Goal: Transaction & Acquisition: Purchase product/service

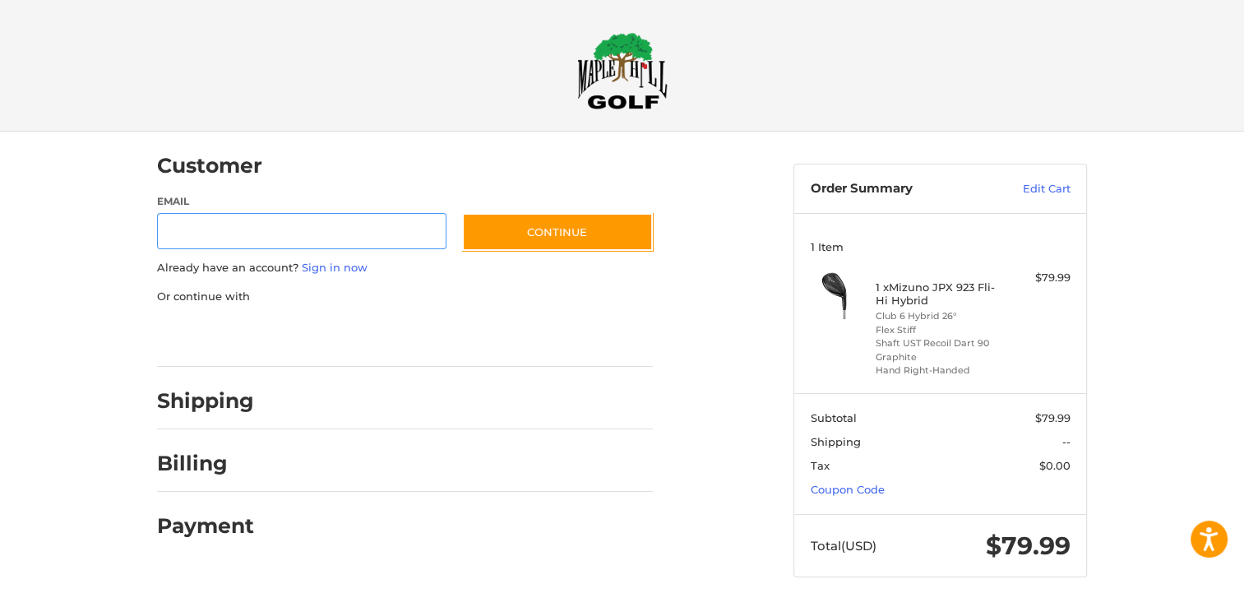
scroll to position [1, 0]
type input "**********"
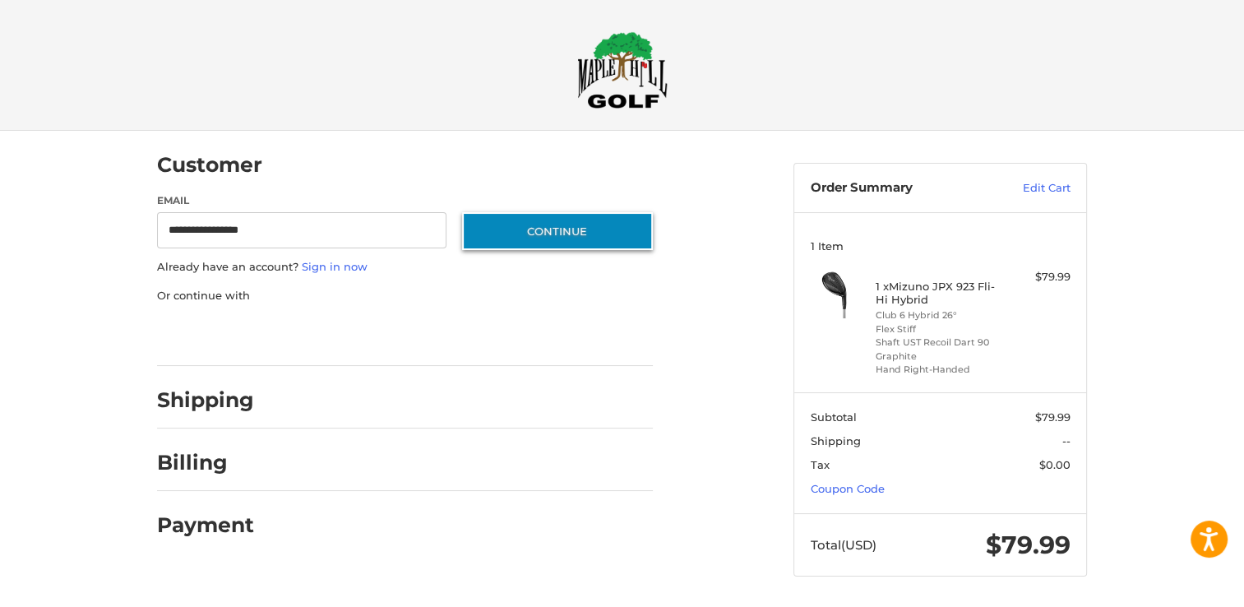
click at [539, 229] on button "Continue" at bounding box center [557, 231] width 191 height 38
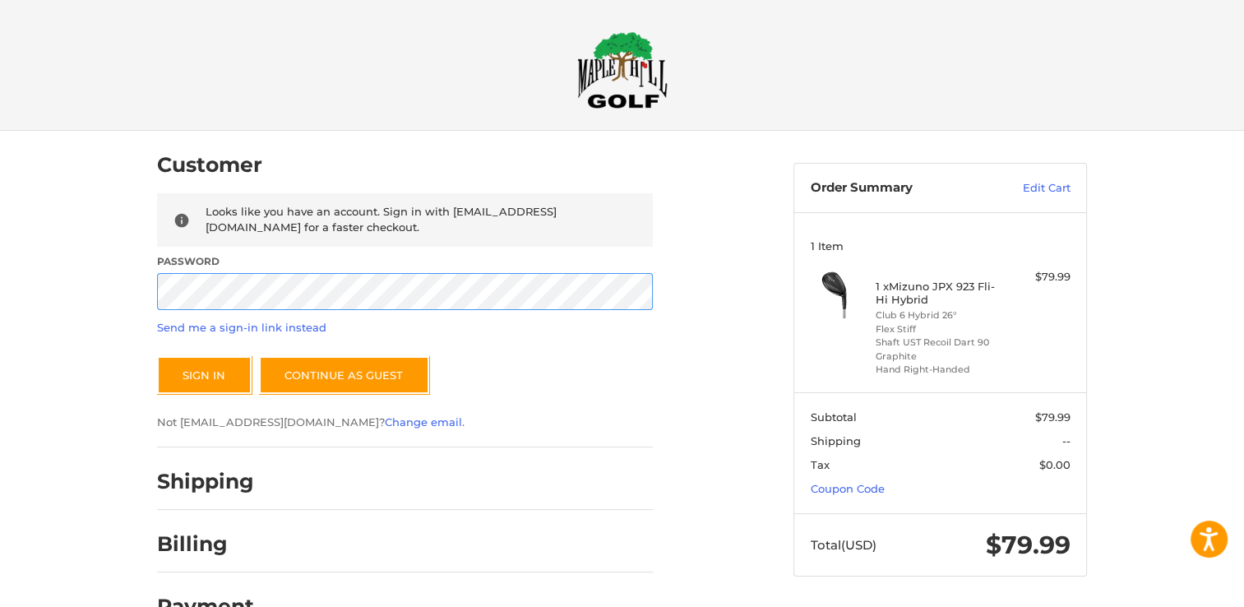
click at [157, 356] on button "Sign In" at bounding box center [204, 375] width 95 height 38
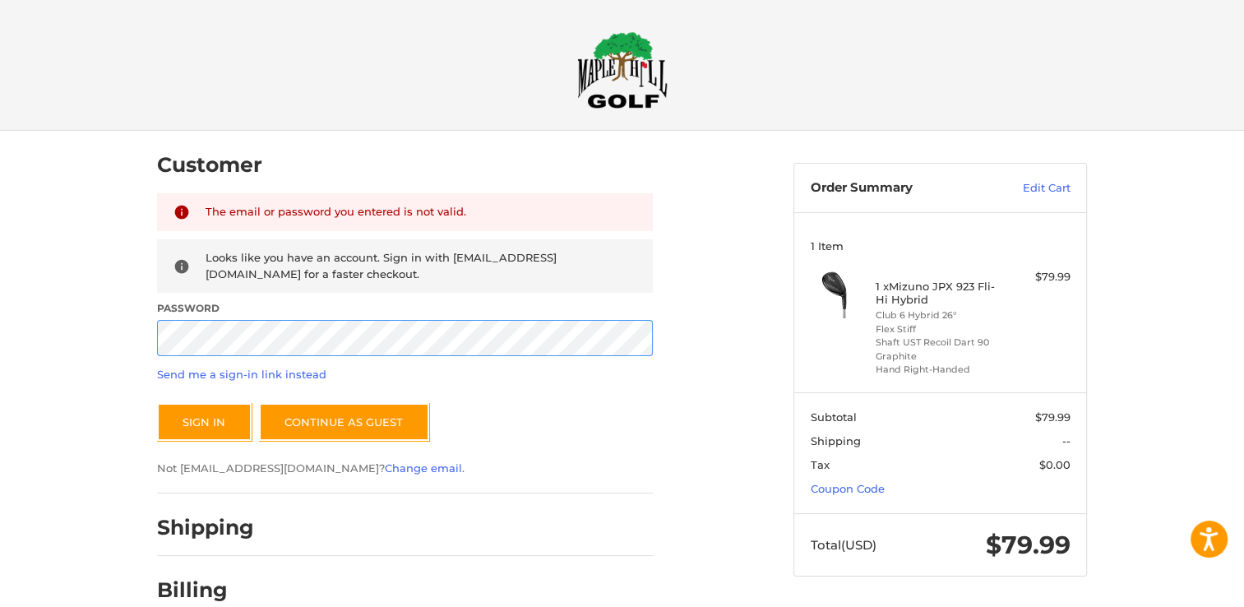
click at [157, 403] on button "Sign In" at bounding box center [204, 422] width 95 height 38
click at [178, 419] on button "Sign In" at bounding box center [204, 422] width 95 height 38
click at [66, 451] on div "Customer Returning Customer The email or password you entered is not valid. Loo…" at bounding box center [622, 414] width 1244 height 566
click at [216, 416] on button "Sign In" at bounding box center [204, 423] width 95 height 38
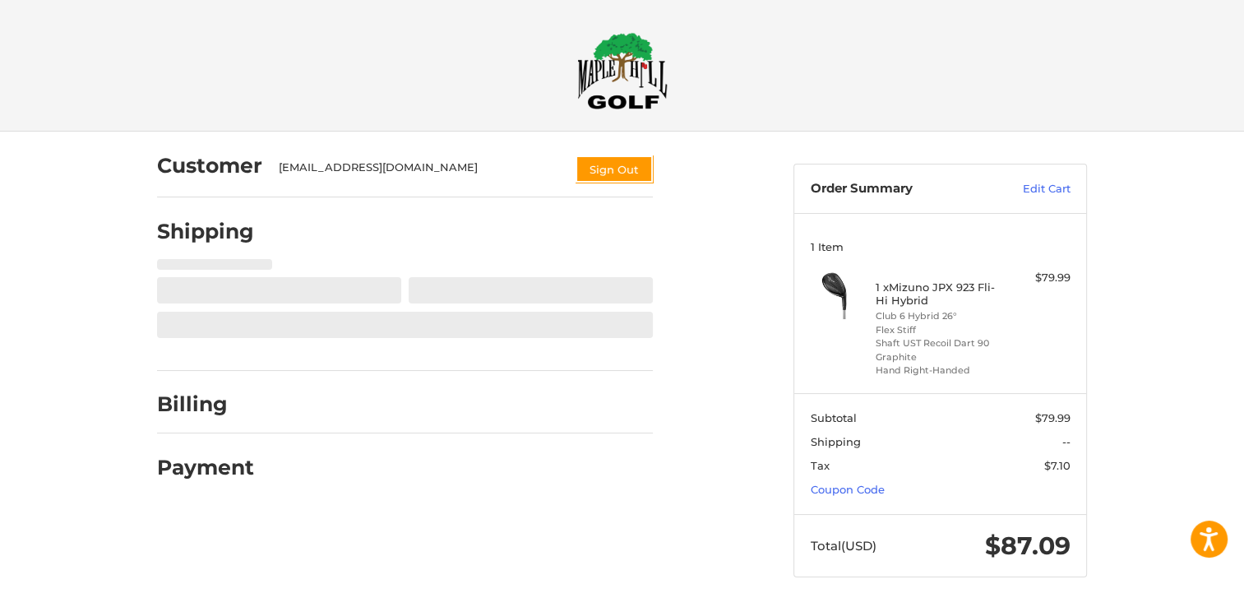
scroll to position [1, 0]
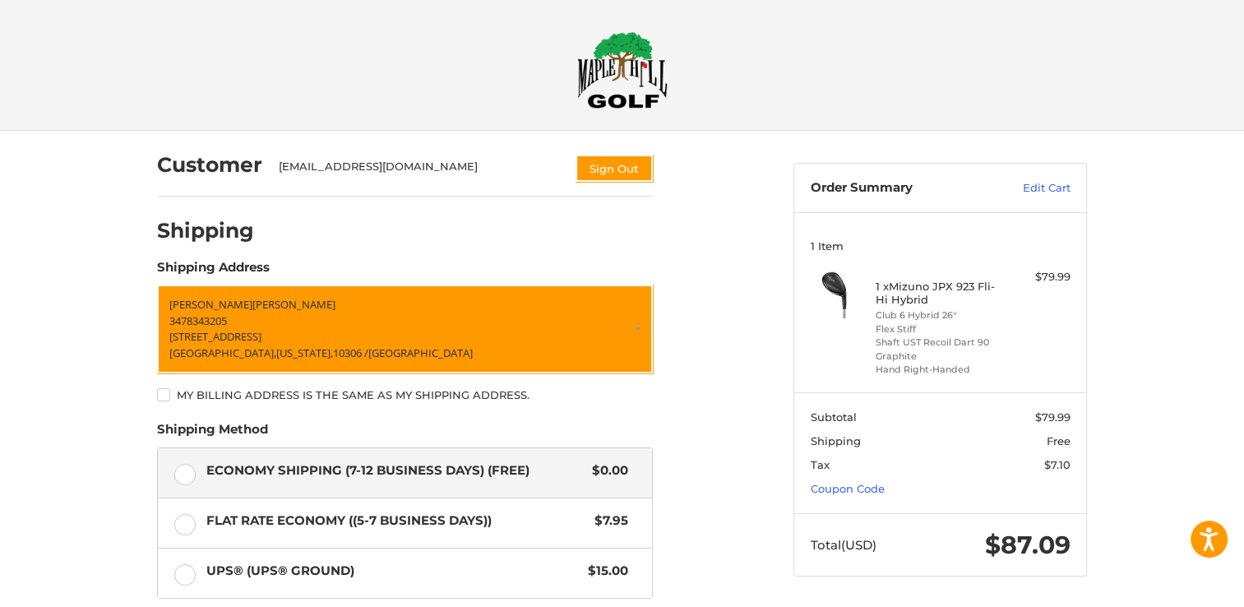
click at [101, 419] on div "Customer [EMAIL_ADDRESS][DOMAIN_NAME] Sign Out Shipping Shipping Address [PERSO…" at bounding box center [622, 474] width 1244 height 687
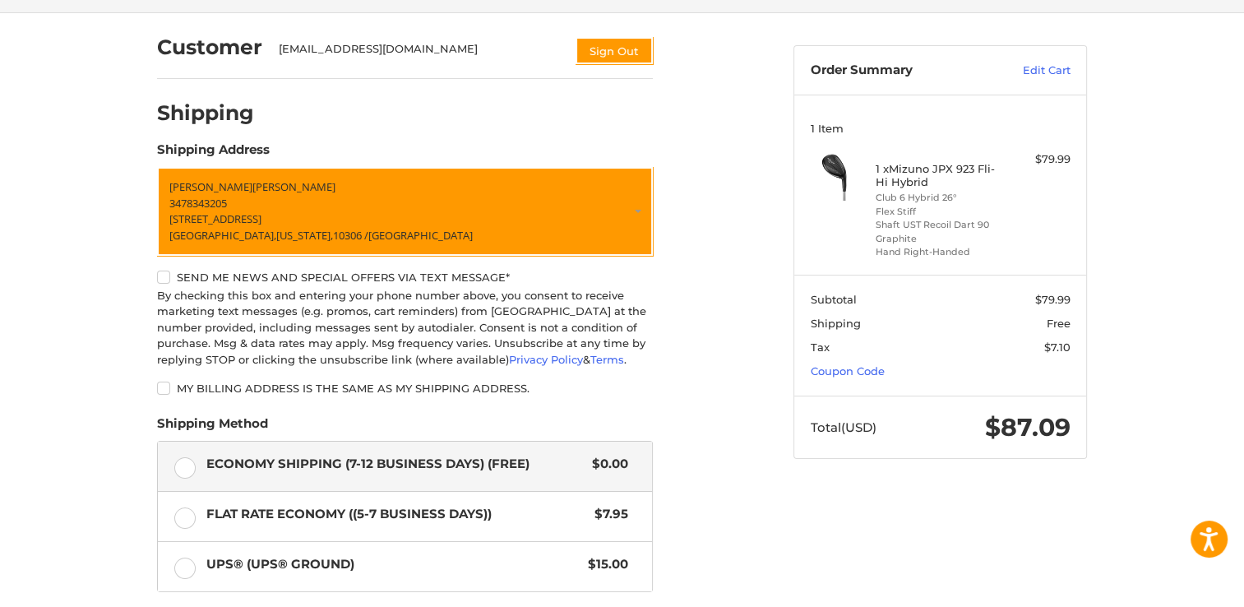
scroll to position [62, 0]
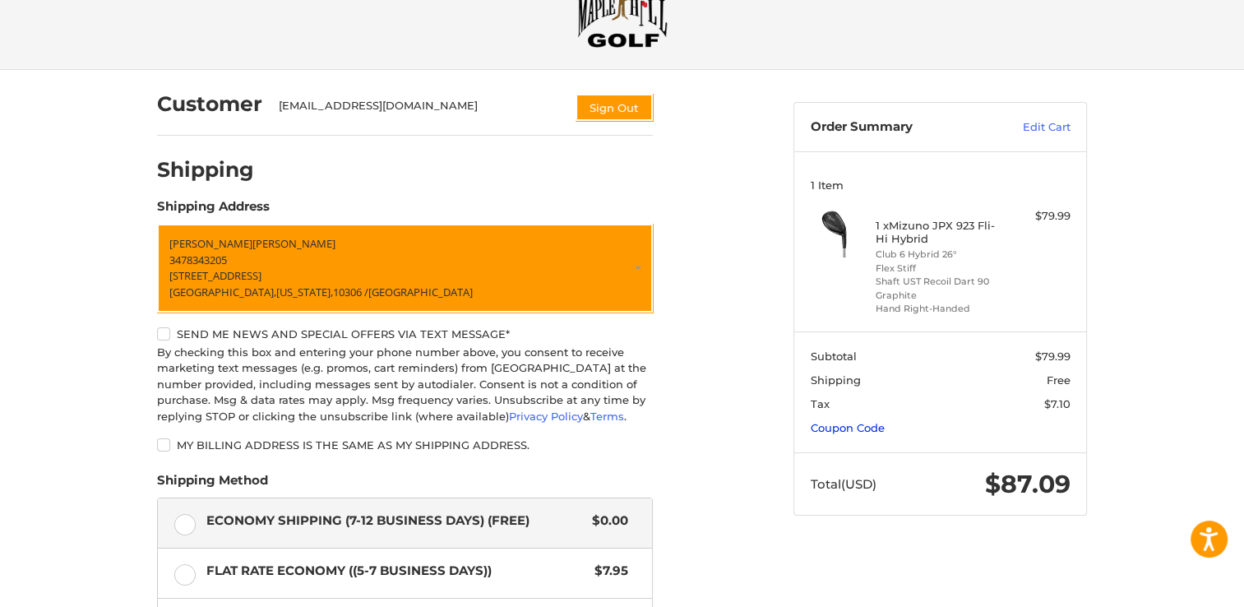
click at [850, 428] on link "Coupon Code" at bounding box center [848, 427] width 74 height 13
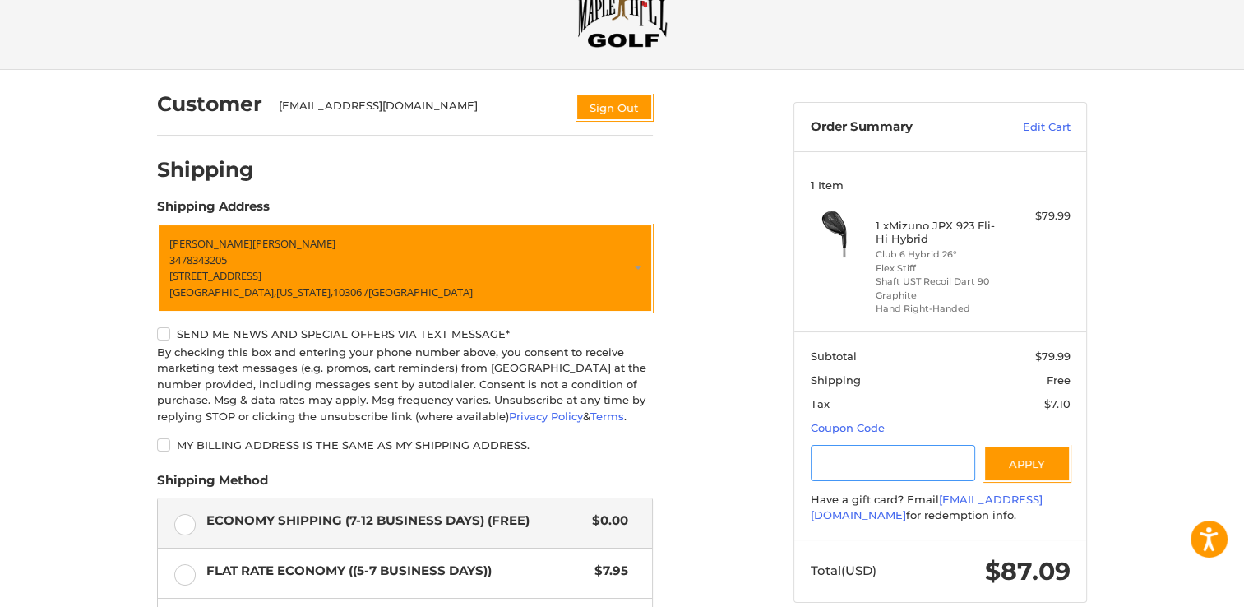
click at [851, 459] on input "Gift Certificate or Coupon Code" at bounding box center [893, 463] width 165 height 37
type input "*"
type input "*********"
click at [1023, 472] on button "Apply" at bounding box center [1027, 463] width 87 height 37
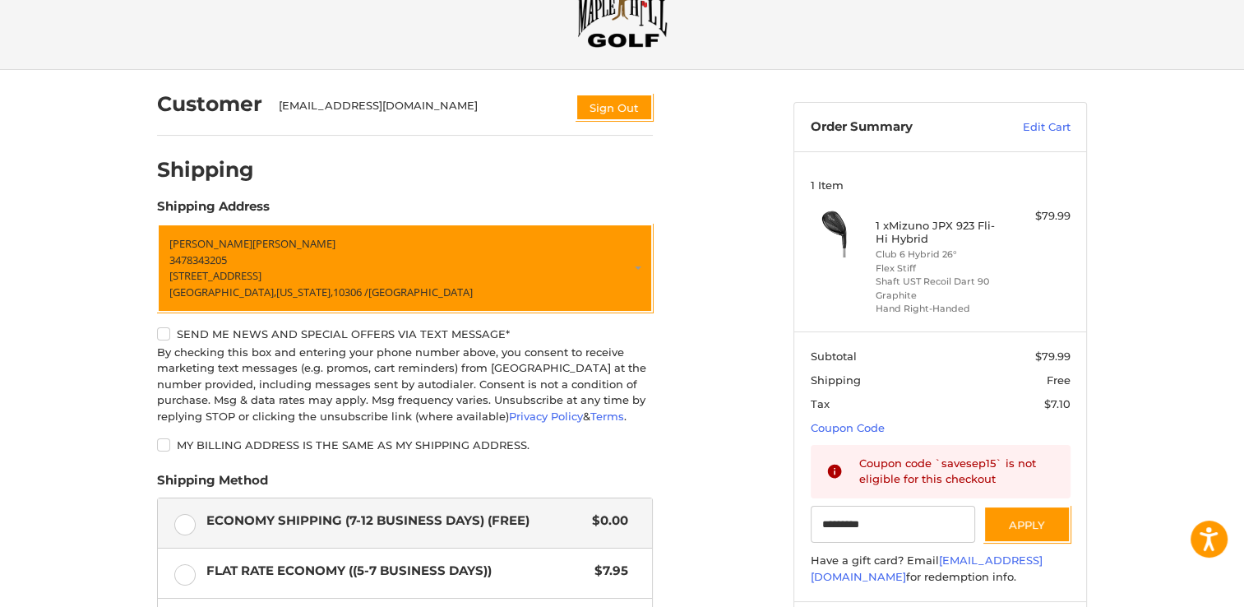
click at [86, 507] on div "Customer [EMAIL_ADDRESS][DOMAIN_NAME] Sign Out Shipping Shipping Address [PERSO…" at bounding box center [622, 469] width 1244 height 799
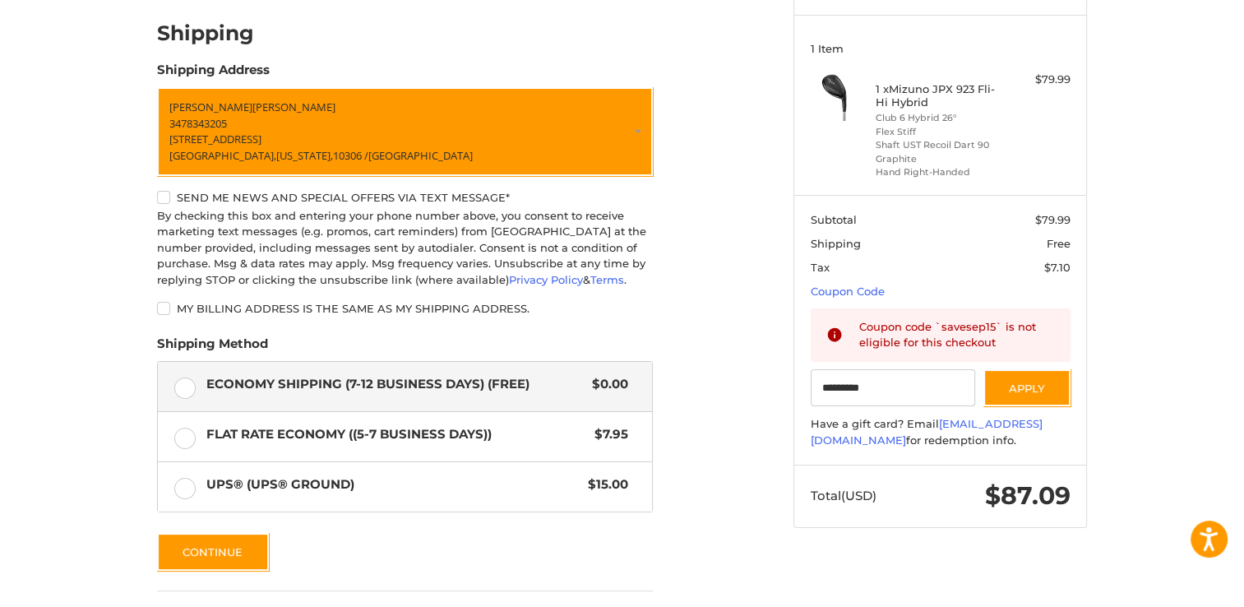
scroll to position [226, 0]
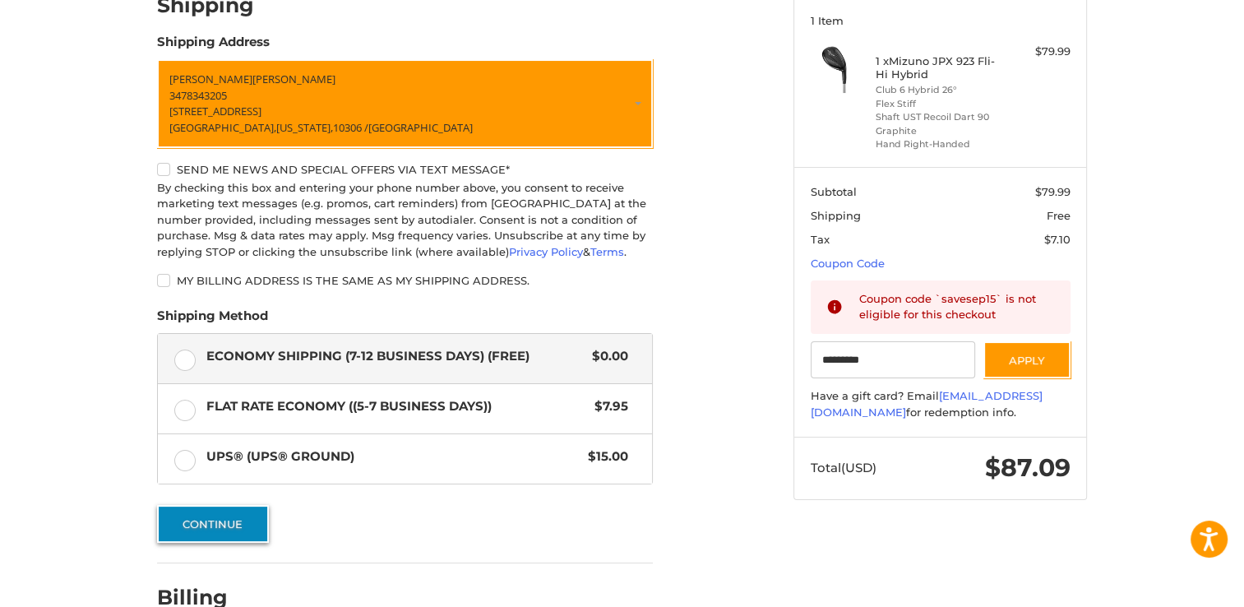
click at [221, 519] on button "Continue" at bounding box center [213, 524] width 112 height 38
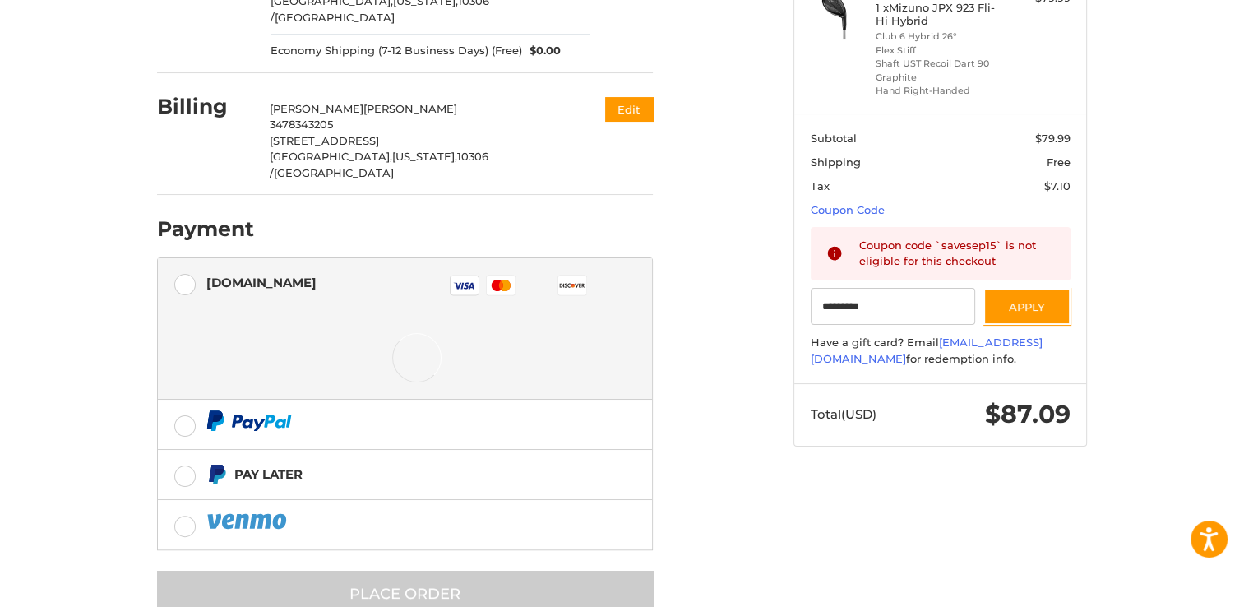
scroll to position [293, 0]
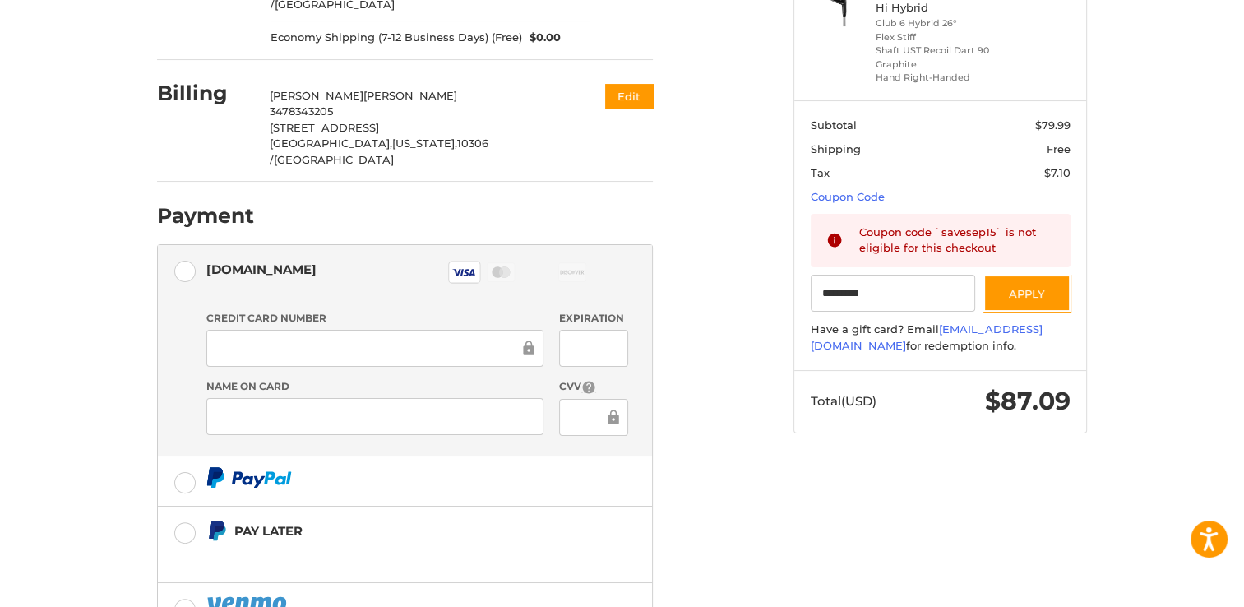
click at [111, 436] on div "Customer [EMAIL_ADDRESS][DOMAIN_NAME] Sign Out Shipping [PERSON_NAME] 347834320…" at bounding box center [622, 287] width 1244 height 896
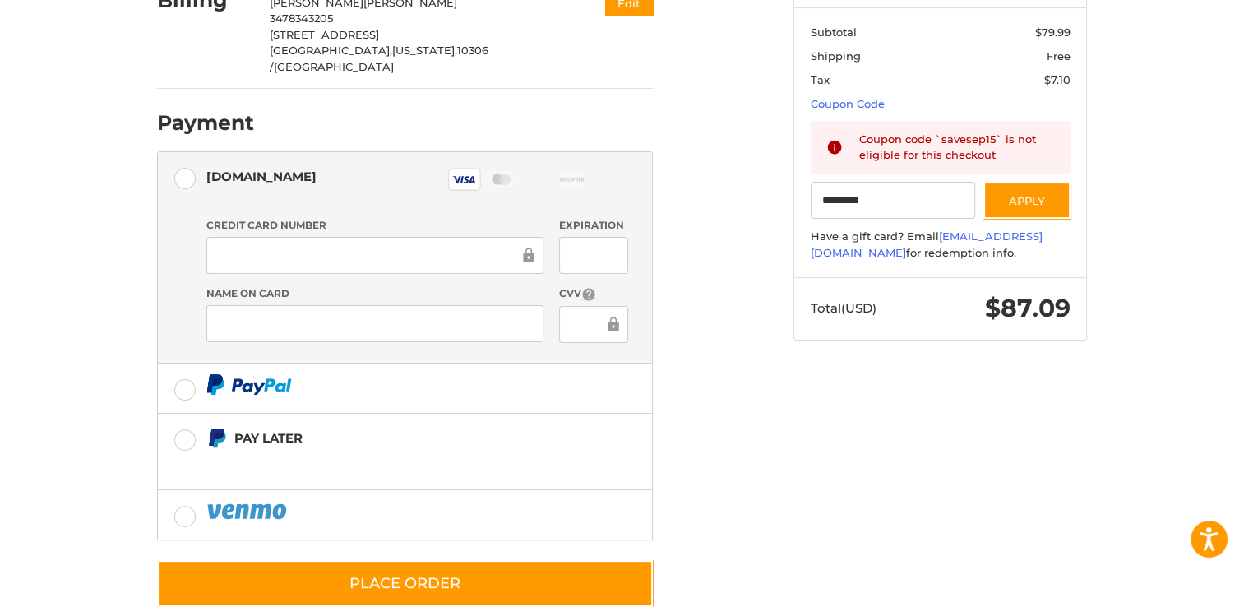
scroll to position [389, 0]
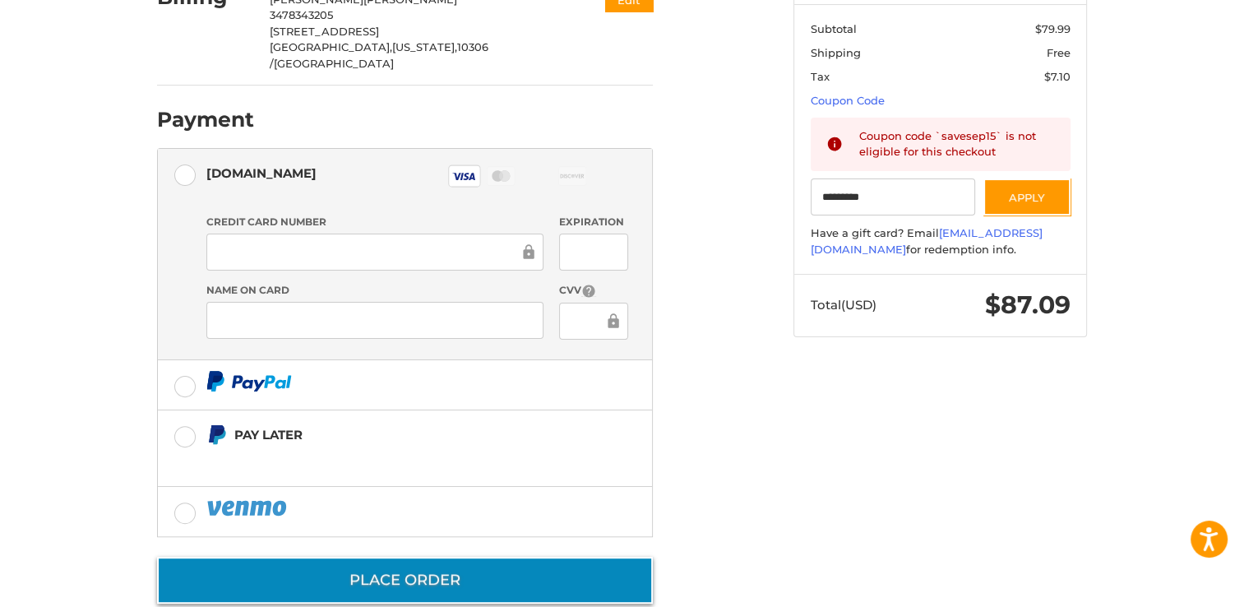
click at [363, 557] on button "Place Order" at bounding box center [405, 580] width 496 height 47
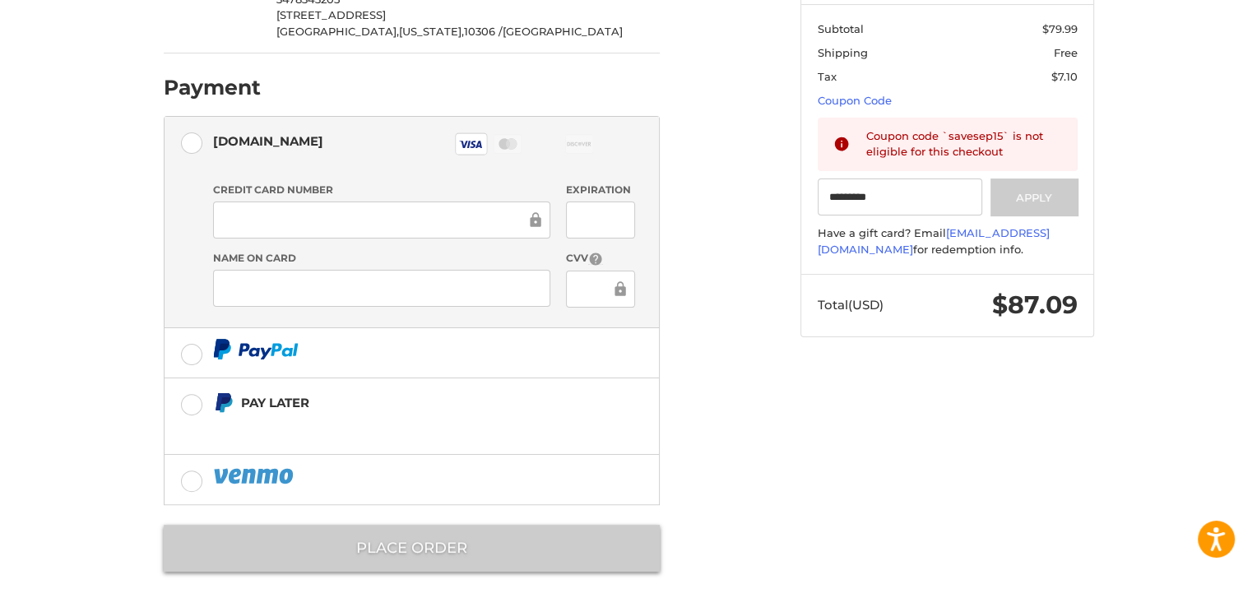
scroll to position [0, 0]
